Goal: Find specific page/section: Find specific page/section

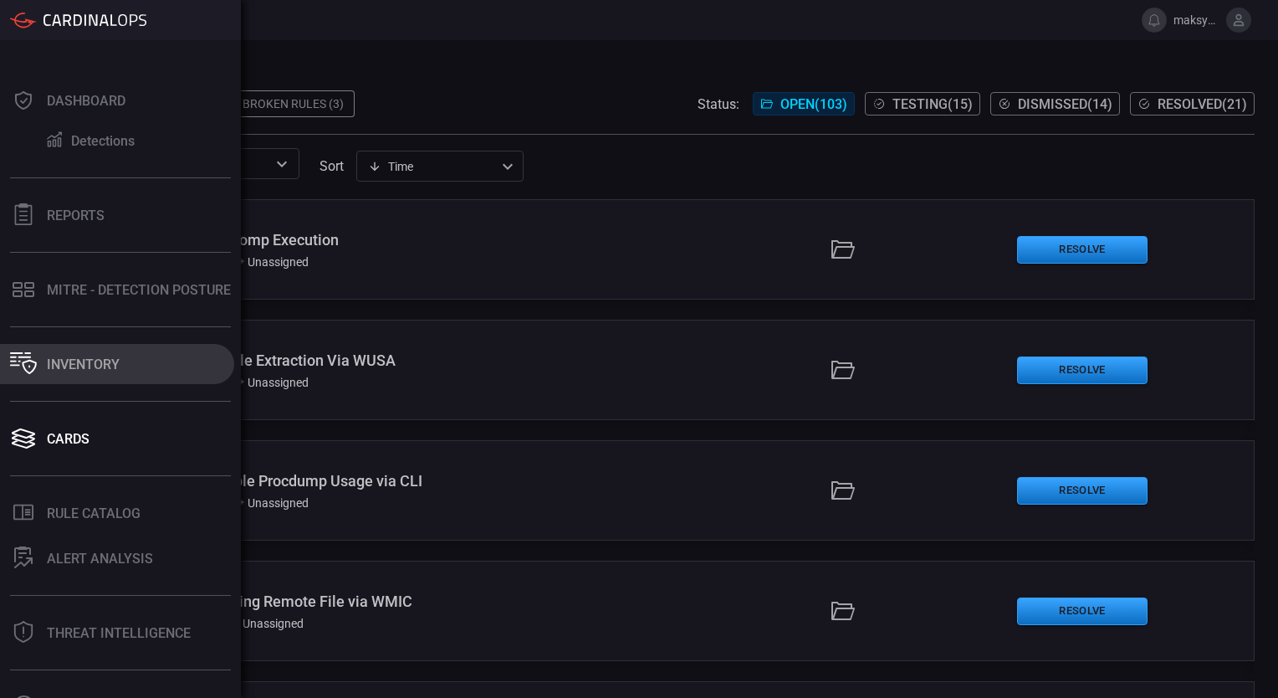
click at [107, 358] on div "Inventory" at bounding box center [83, 364] width 73 height 16
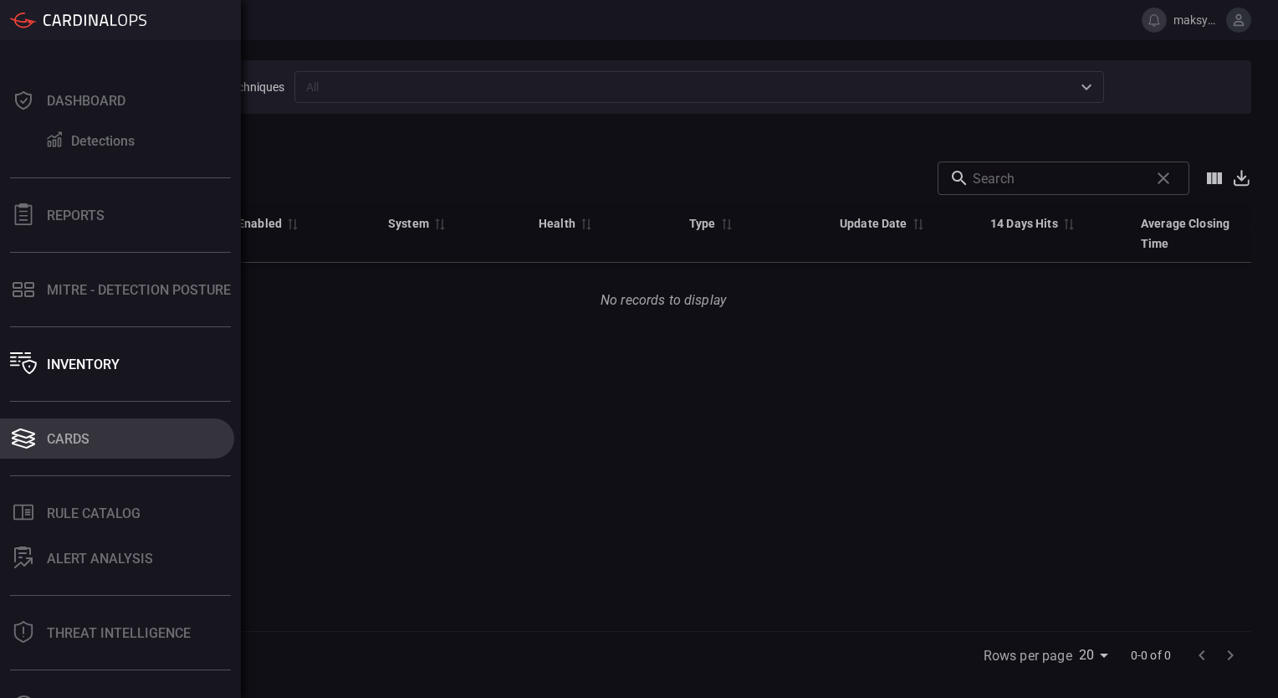
click at [83, 440] on div "Cards" at bounding box center [68, 439] width 43 height 16
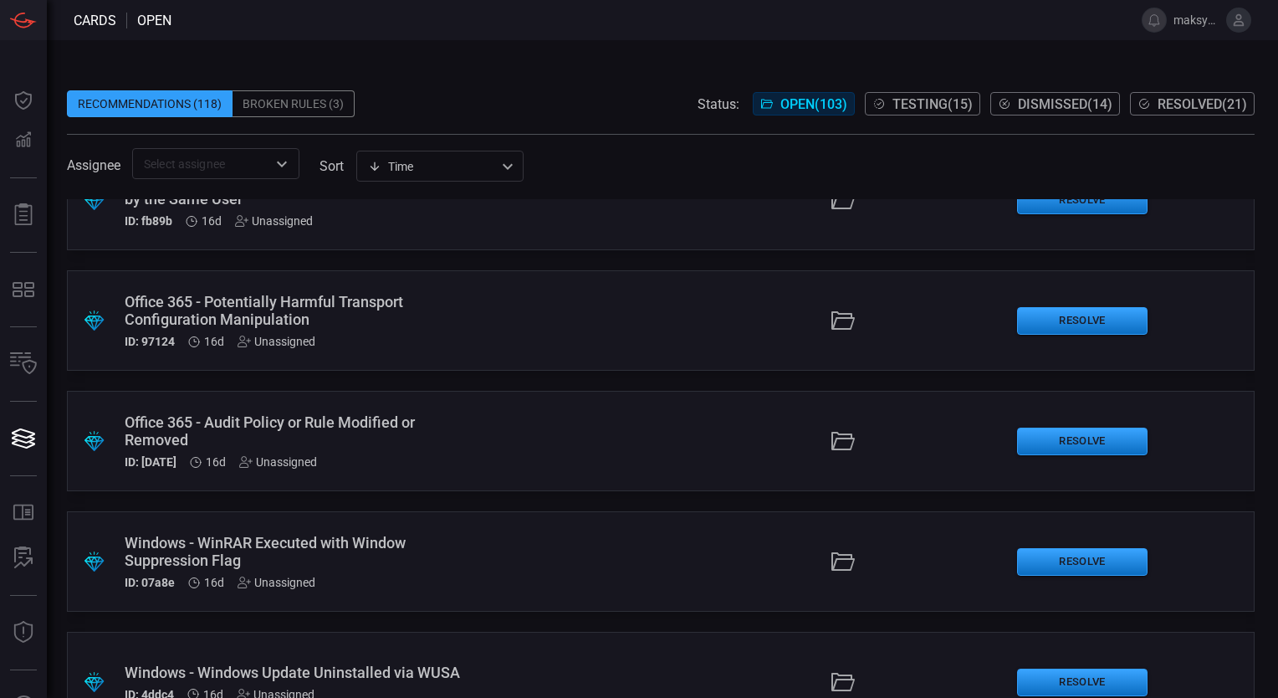
scroll to position [837, 0]
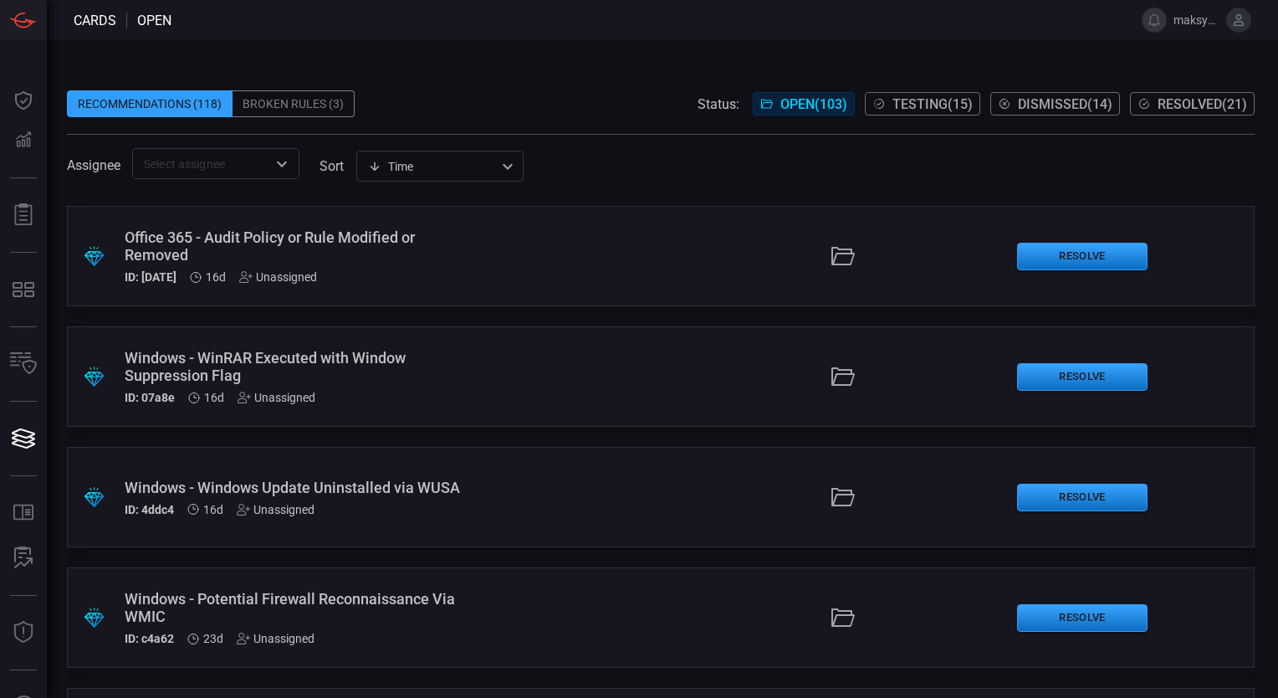
click at [360, 352] on div "Windows - WinRAR Executed with Window Suppression Flag" at bounding box center [297, 366] width 345 height 35
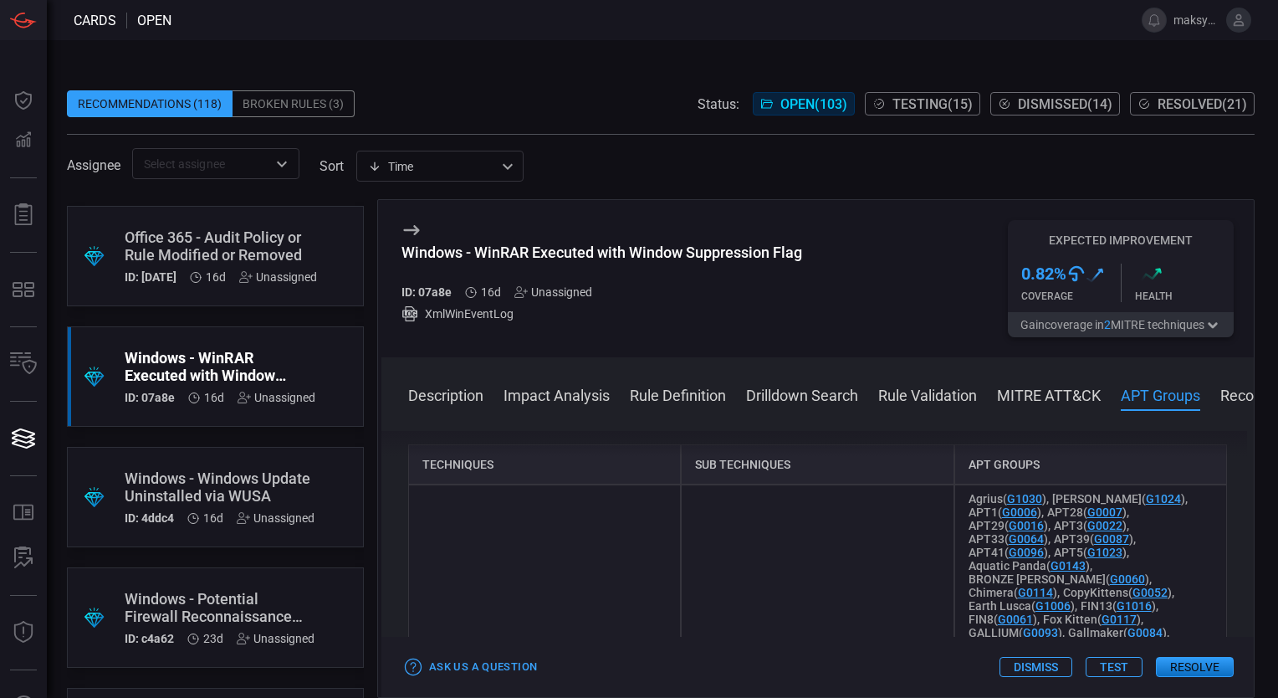
scroll to position [1028, 0]
